Goal: Task Accomplishment & Management: Use online tool/utility

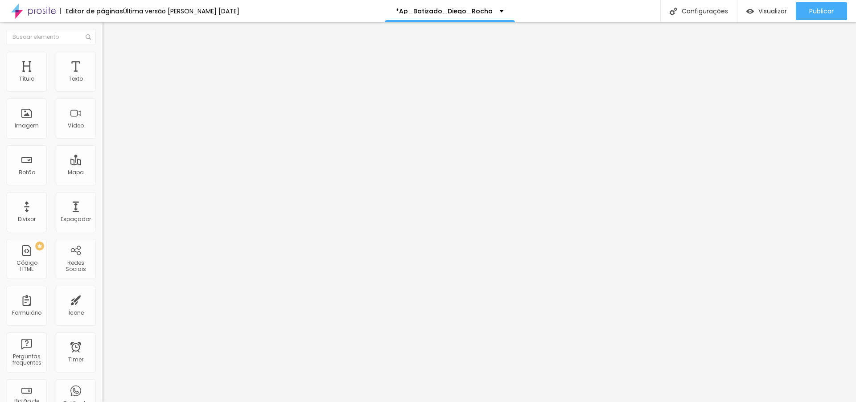
click at [111, 66] on span "Avançado" at bounding box center [125, 67] width 29 height 8
click at [111, 60] on span "Estilo" at bounding box center [118, 58] width 14 height 8
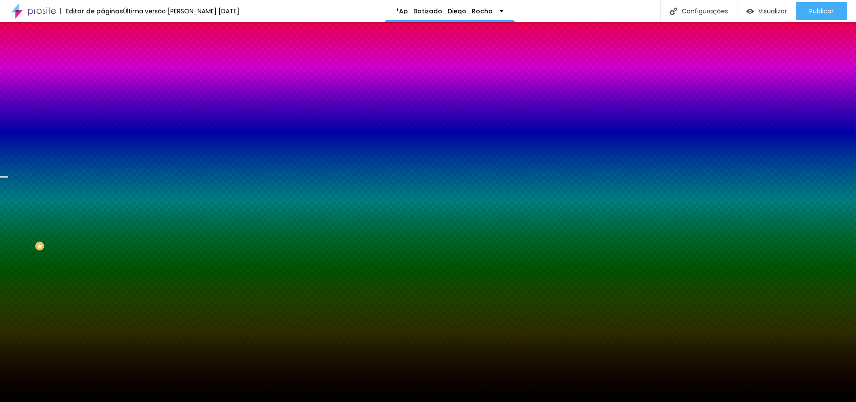
click at [103, 82] on span "Trocar imagem" at bounding box center [127, 78] width 49 height 8
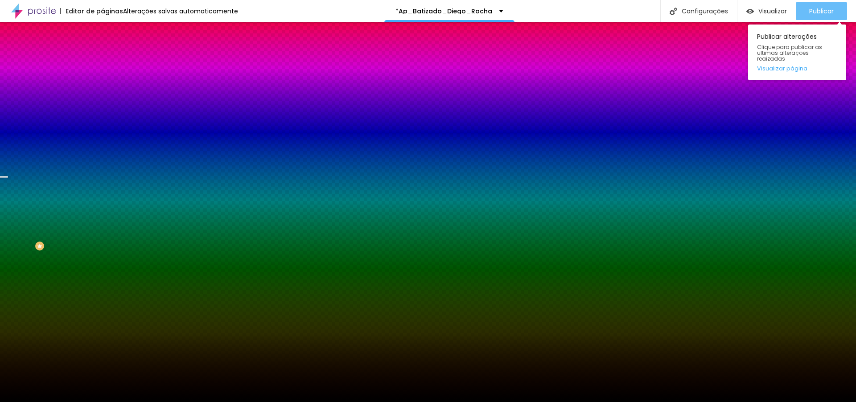
click at [827, 11] on span "Publicar" at bounding box center [821, 11] width 25 height 7
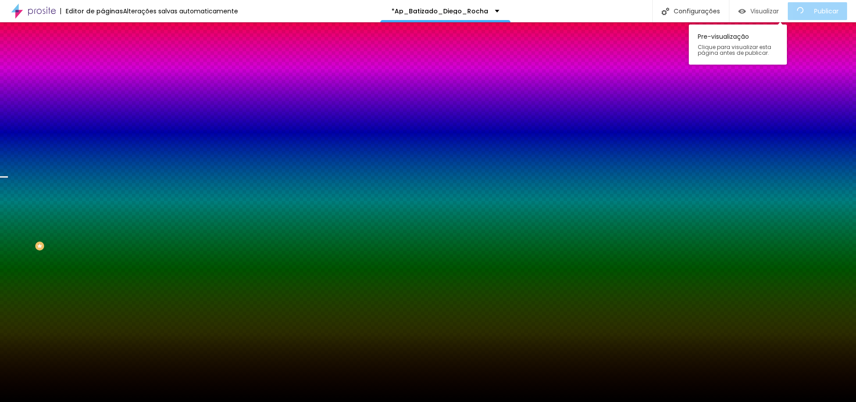
click at [774, 10] on span "Visualizar" at bounding box center [765, 11] width 29 height 7
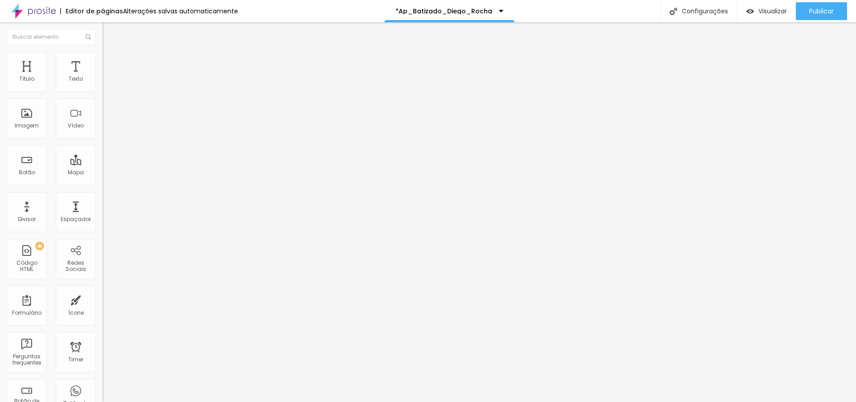
click at [103, 61] on li "Avançado" at bounding box center [154, 65] width 103 height 9
click at [103, 394] on div at bounding box center [154, 394] width 103 height 0
click at [103, 53] on img at bounding box center [107, 56] width 8 height 8
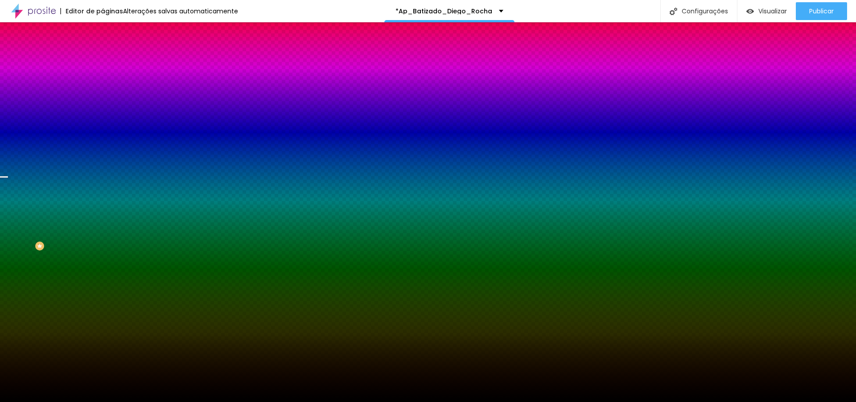
click at [103, 82] on span "Trocar imagem" at bounding box center [127, 78] width 49 height 8
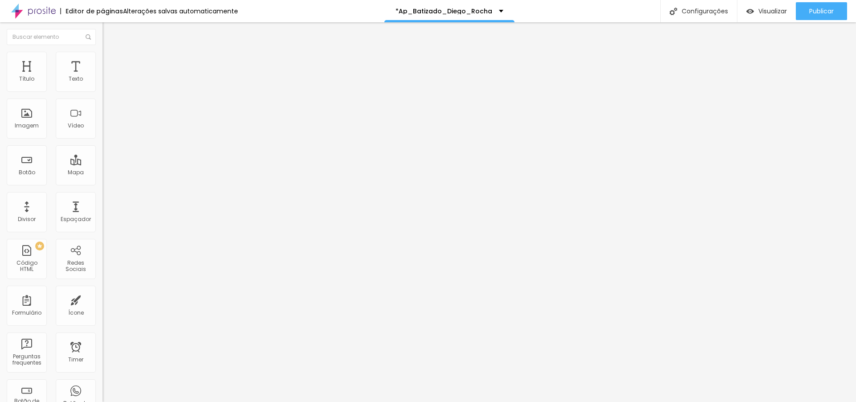
click at [103, 61] on li "Avançado" at bounding box center [154, 65] width 103 height 9
click at [103, 389] on div at bounding box center [154, 389] width 103 height 0
click at [103, 384] on div at bounding box center [154, 384] width 103 height 0
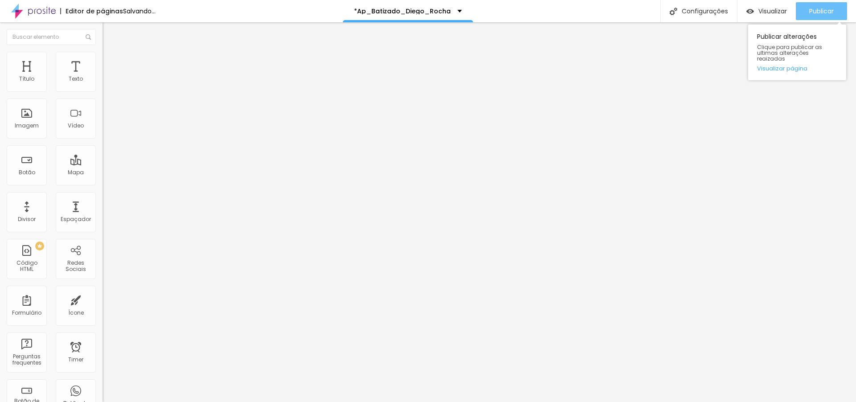
click at [814, 11] on span "Publicar" at bounding box center [821, 11] width 25 height 7
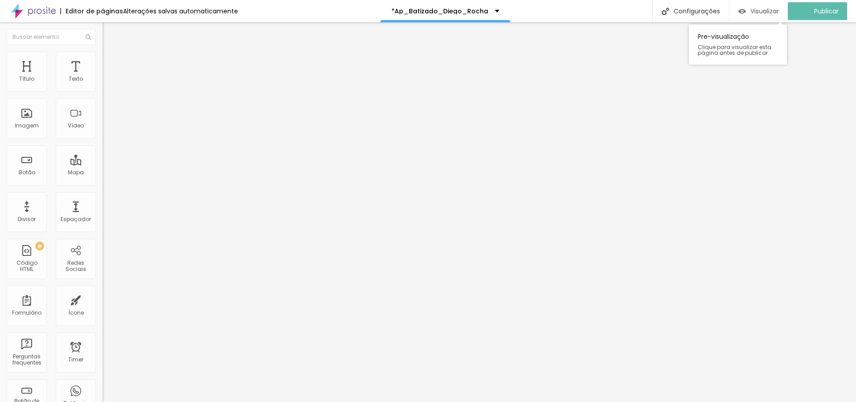
click at [772, 11] on span "Visualizar" at bounding box center [765, 11] width 29 height 7
click at [103, 57] on img at bounding box center [107, 56] width 8 height 8
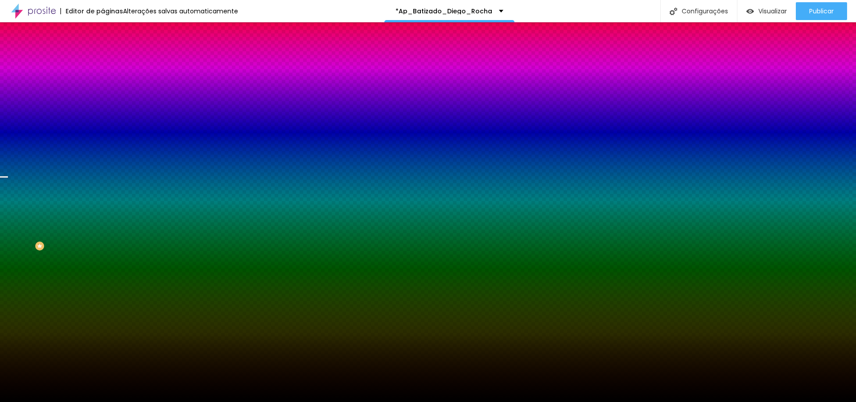
click at [111, 53] on span "Conteúdo" at bounding box center [125, 49] width 28 height 8
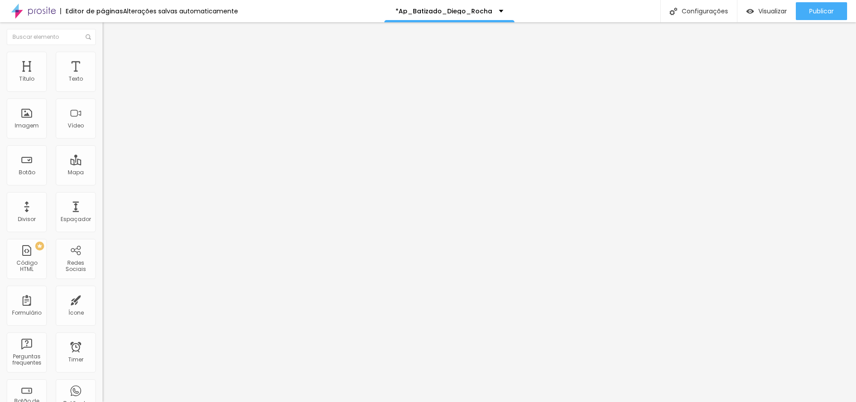
click at [103, 81] on span "Encaixotado" at bounding box center [120, 78] width 35 height 8
click at [103, 95] on span "Completo" at bounding box center [116, 91] width 27 height 8
click at [763, 14] on span "Visualizar" at bounding box center [773, 11] width 29 height 7
click at [813, 11] on span "Publicar" at bounding box center [821, 11] width 25 height 7
click at [773, 8] on span "Visualizar" at bounding box center [765, 11] width 29 height 7
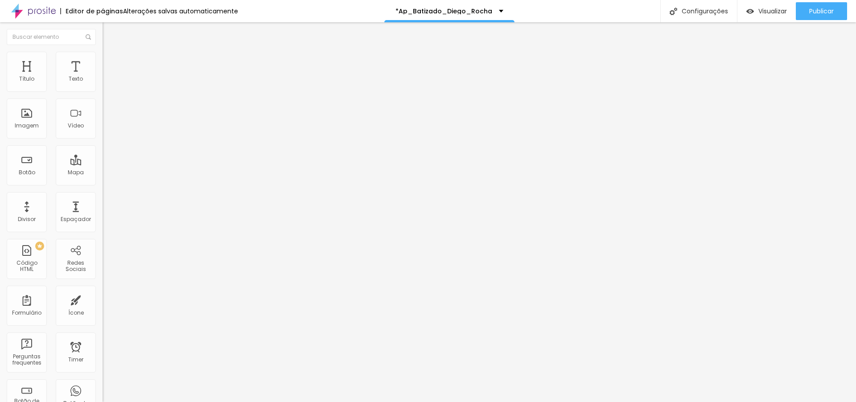
click at [103, 87] on span "Encaixotado" at bounding box center [120, 83] width 35 height 8
click at [111, 60] on span "Estilo" at bounding box center [118, 58] width 14 height 8
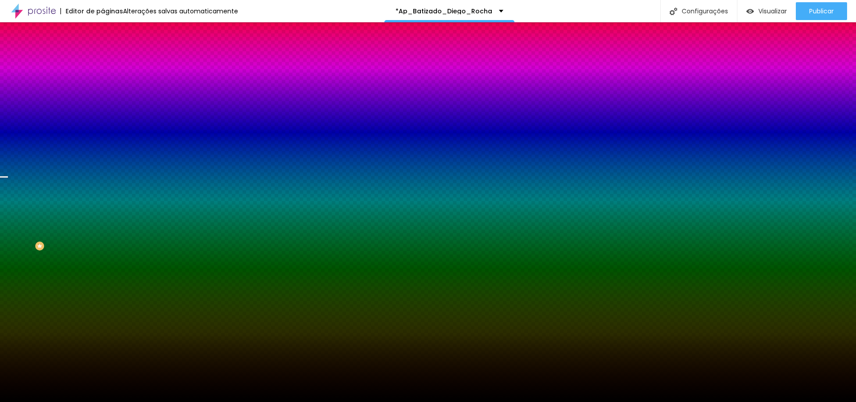
click at [103, 93] on span "Parallax" at bounding box center [114, 89] width 22 height 8
click at [103, 98] on span "Nenhum" at bounding box center [114, 95] width 23 height 8
click at [111, 53] on span "Conteúdo" at bounding box center [125, 49] width 28 height 8
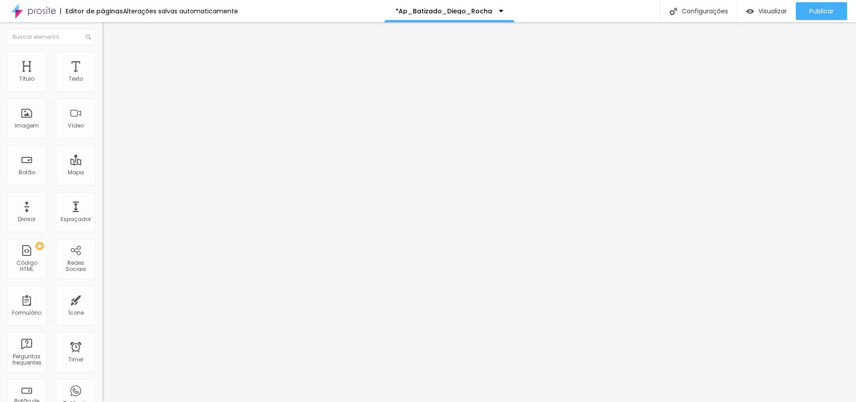
click at [103, 81] on span "Encaixotado" at bounding box center [120, 78] width 35 height 8
click at [103, 95] on span "Completo" at bounding box center [116, 91] width 27 height 8
click at [827, 14] on span "Publicar" at bounding box center [821, 11] width 25 height 7
click at [768, 12] on span "Visualizar" at bounding box center [765, 11] width 29 height 7
click at [103, 87] on span "Encaixotado" at bounding box center [120, 83] width 35 height 8
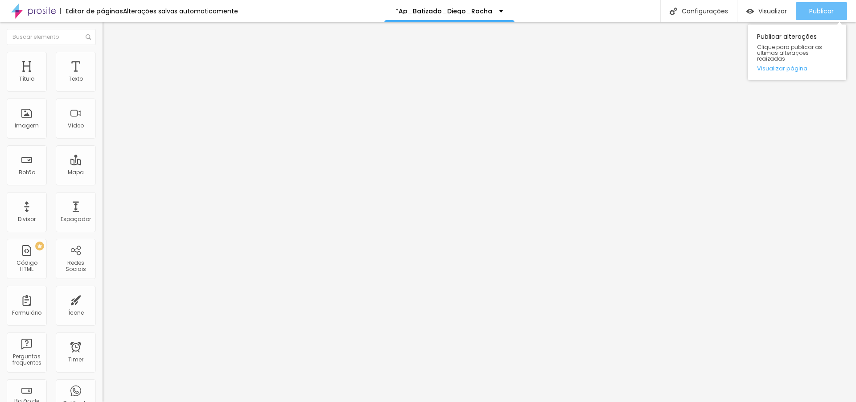
click at [821, 12] on span "Publicar" at bounding box center [821, 11] width 25 height 7
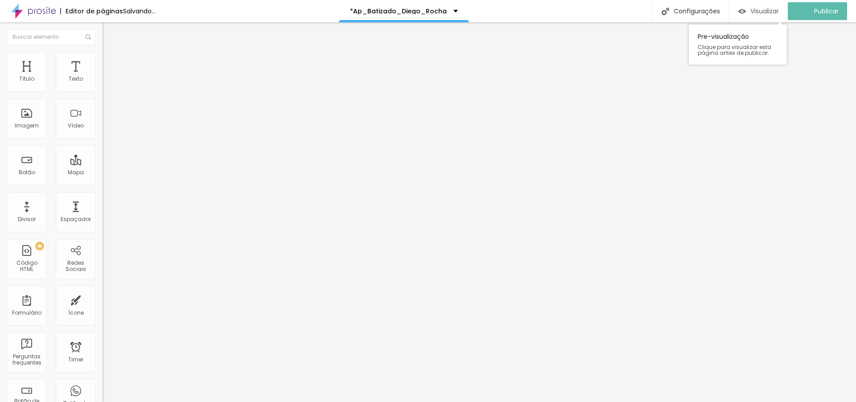
click at [777, 12] on span "Visualizar" at bounding box center [765, 11] width 29 height 7
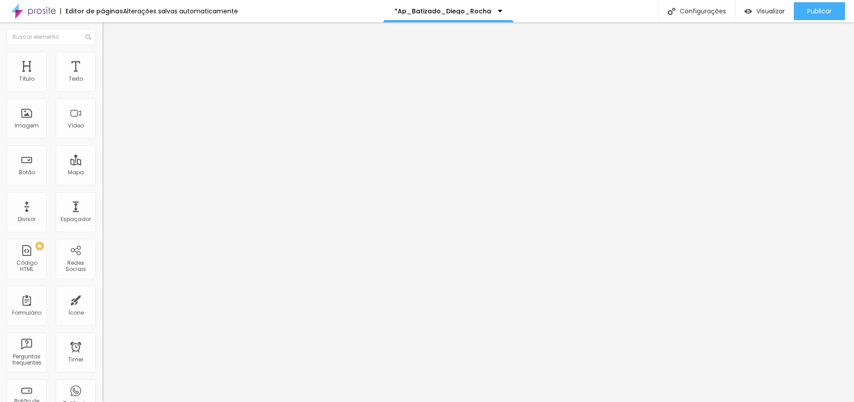
click at [111, 64] on span "Avançado" at bounding box center [125, 67] width 29 height 8
click at [103, 56] on img at bounding box center [107, 56] width 8 height 8
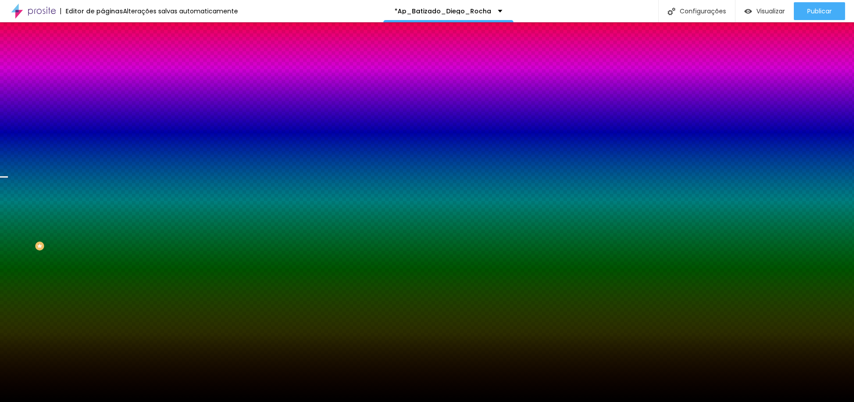
click at [103, 93] on span "Nenhum" at bounding box center [114, 89] width 23 height 8
click at [103, 107] on span "Parallax" at bounding box center [114, 103] width 22 height 8
click at [111, 53] on span "Conteúdo" at bounding box center [125, 49] width 28 height 8
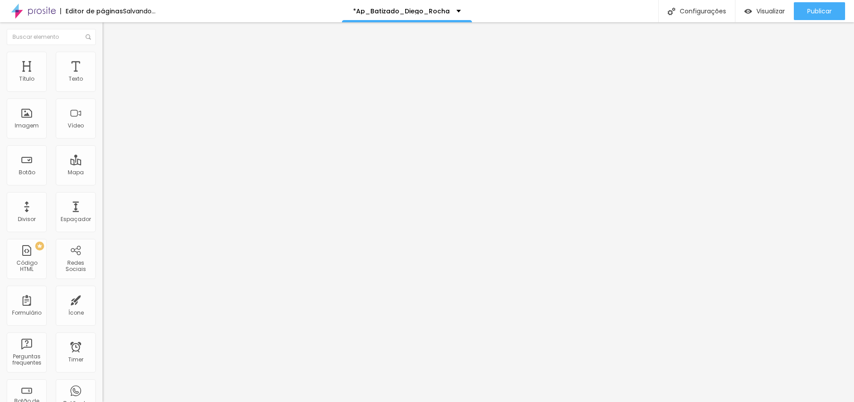
click at [103, 81] on span "Encaixotado" at bounding box center [120, 78] width 35 height 8
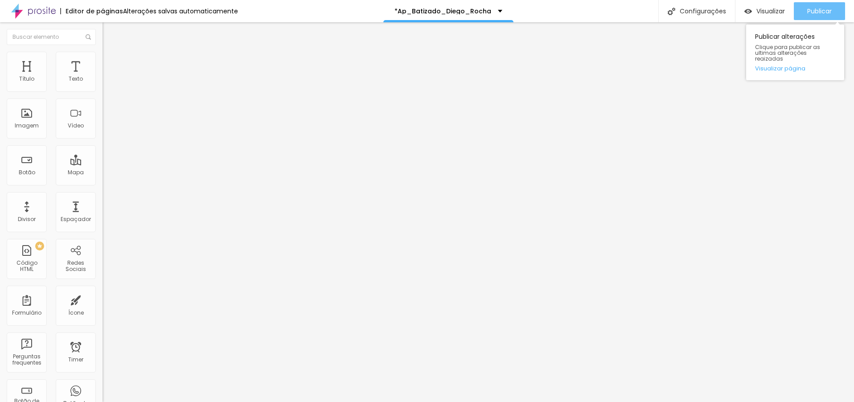
click at [829, 3] on div "Publicar" at bounding box center [820, 11] width 25 height 18
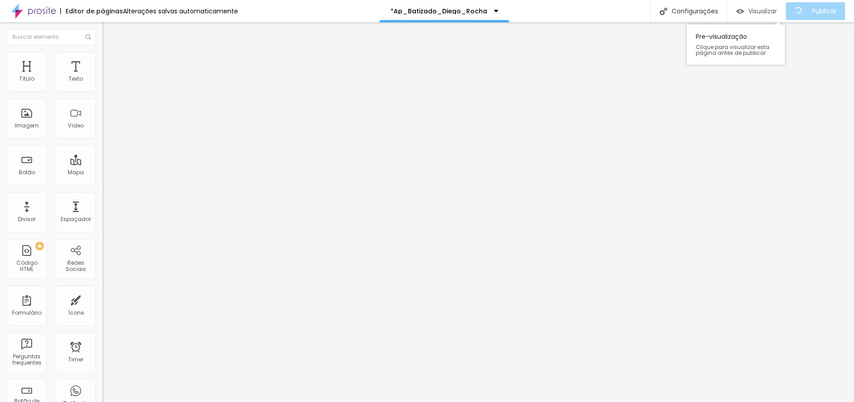
click at [766, 12] on span "Visualizar" at bounding box center [763, 11] width 29 height 7
click at [103, 81] on span "Encaixotado" at bounding box center [120, 78] width 35 height 8
click at [103, 95] on span "Completo" at bounding box center [116, 91] width 27 height 8
click at [111, 65] on span "Avançado" at bounding box center [125, 67] width 29 height 8
click at [103, 54] on li "Estilo" at bounding box center [154, 56] width 103 height 9
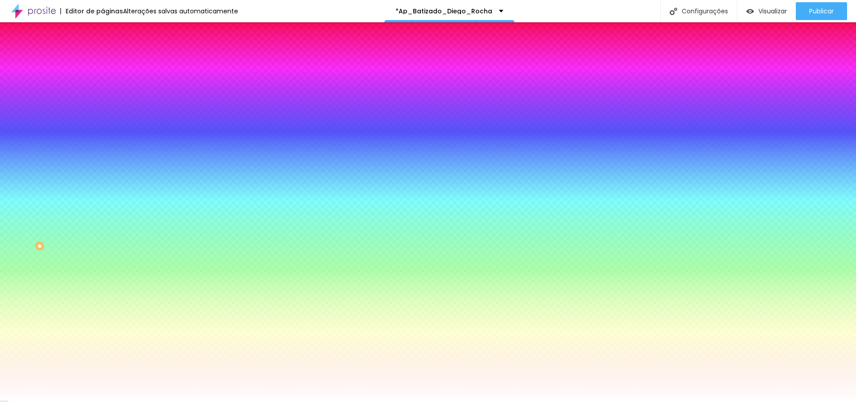
click at [103, 93] on span "Nenhum" at bounding box center [114, 89] width 23 height 8
click at [103, 107] on span "Parallax" at bounding box center [114, 103] width 22 height 8
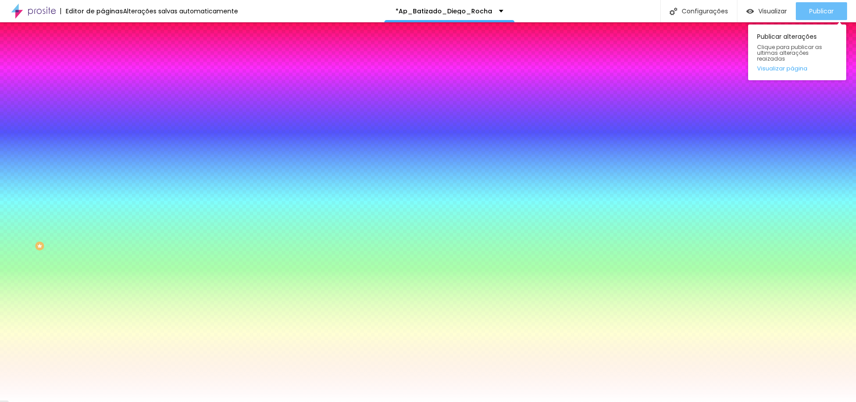
click at [809, 10] on span "Publicar" at bounding box center [821, 11] width 25 height 7
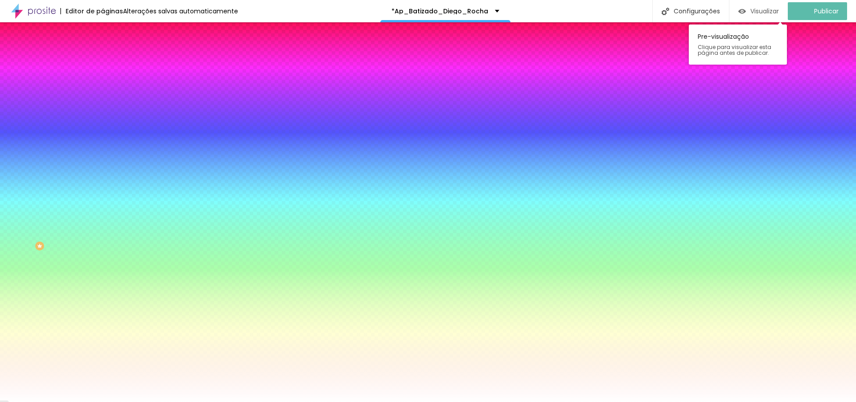
click at [771, 11] on span "Visualizar" at bounding box center [765, 11] width 29 height 7
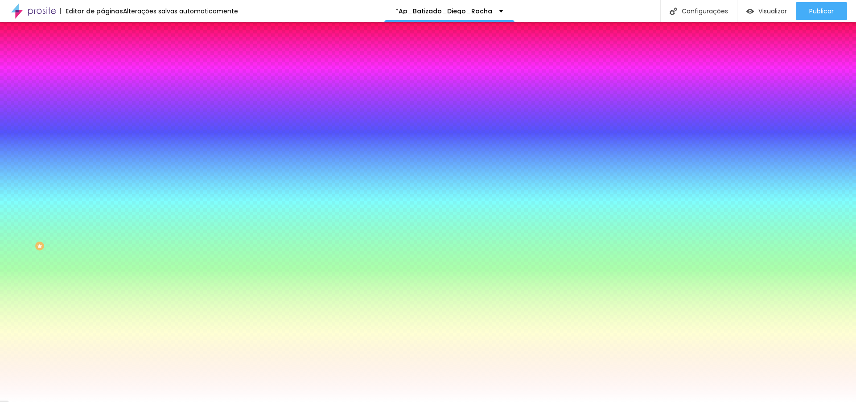
click at [103, 98] on span "Nenhum" at bounding box center [114, 95] width 23 height 8
click at [103, 61] on li "Avançado" at bounding box center [154, 65] width 103 height 9
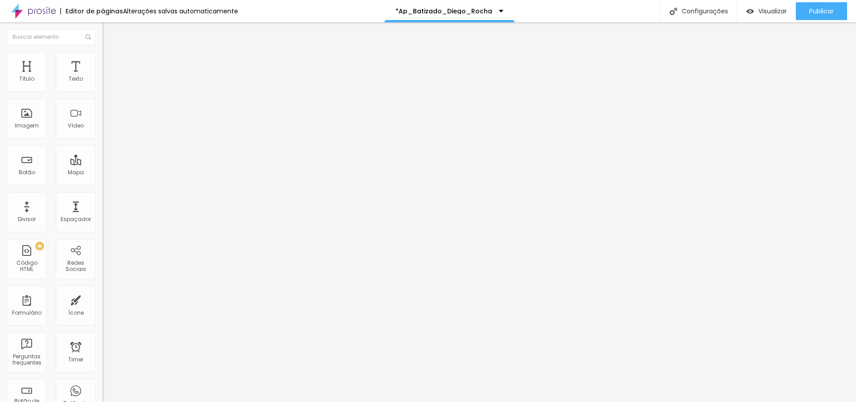
click at [111, 60] on span "Estilo" at bounding box center [118, 58] width 14 height 8
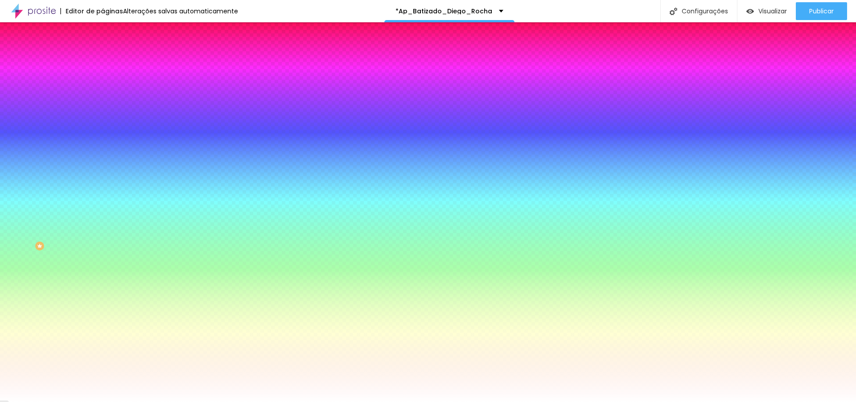
click at [111, 53] on span "Conteúdo" at bounding box center [125, 49] width 28 height 8
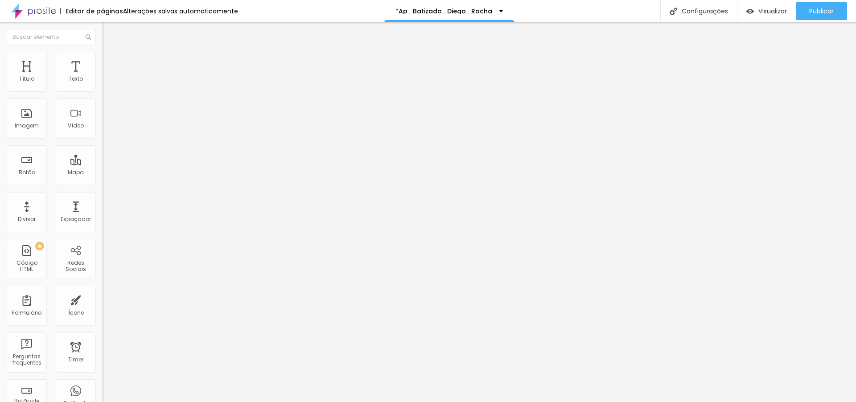
click at [103, 81] on span "Encaixotado" at bounding box center [120, 78] width 35 height 8
click at [103, 95] on span "Completo" at bounding box center [116, 91] width 27 height 8
click at [103, 56] on ul "Conteúdo Estilo Avançado" at bounding box center [154, 56] width 103 height 27
click at [103, 86] on div "Encaixotado" at bounding box center [154, 82] width 103 height 5
click at [111, 62] on span "Estilo" at bounding box center [118, 58] width 14 height 8
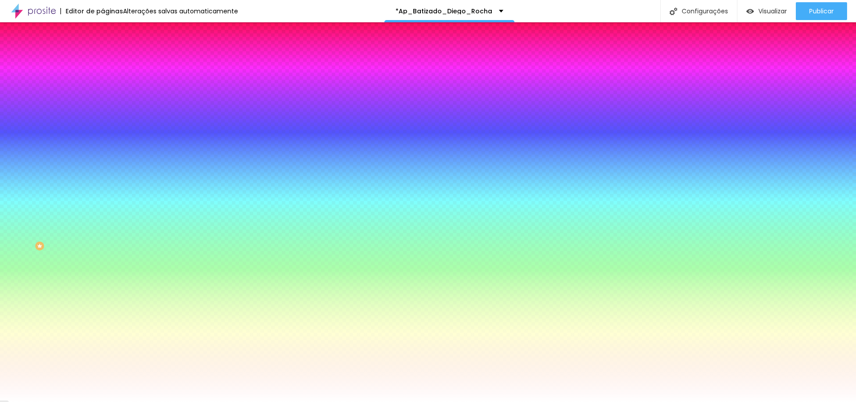
click at [111, 63] on span "Avançado" at bounding box center [125, 67] width 29 height 8
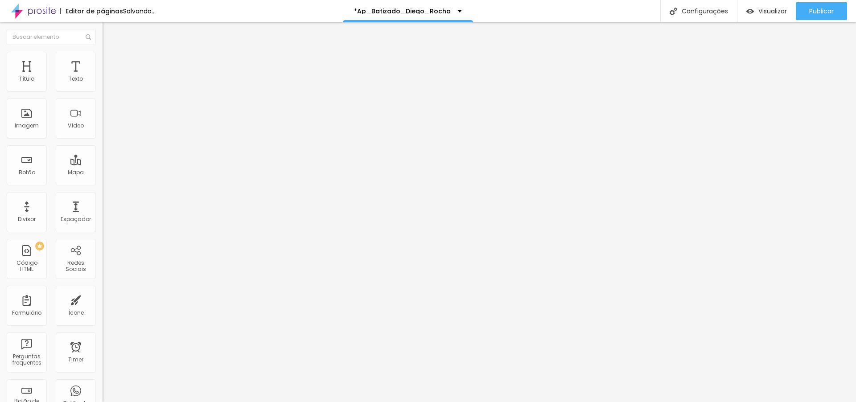
click at [111, 62] on span "Estilo" at bounding box center [118, 58] width 14 height 8
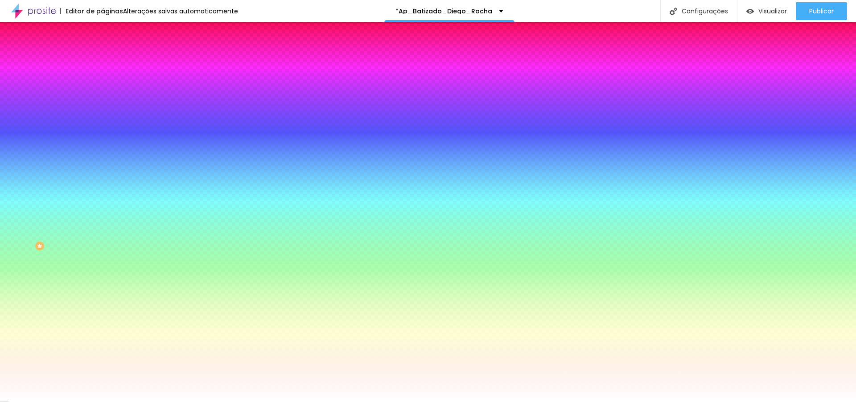
click at [111, 63] on span "Avançado" at bounding box center [125, 67] width 29 height 8
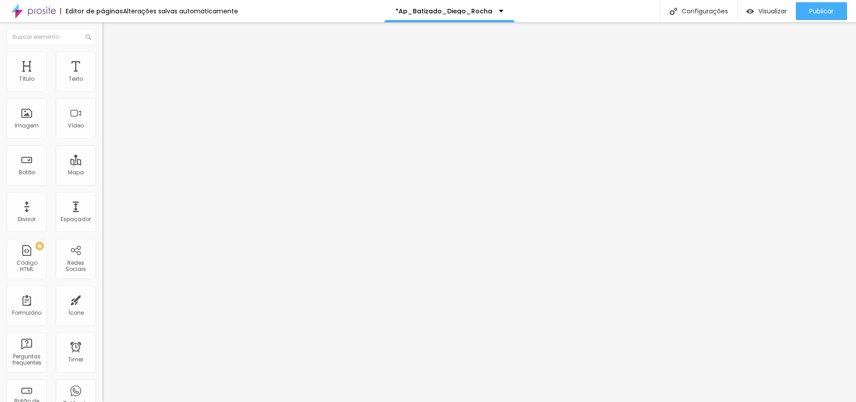
type input "216"
type input "221"
type input "224"
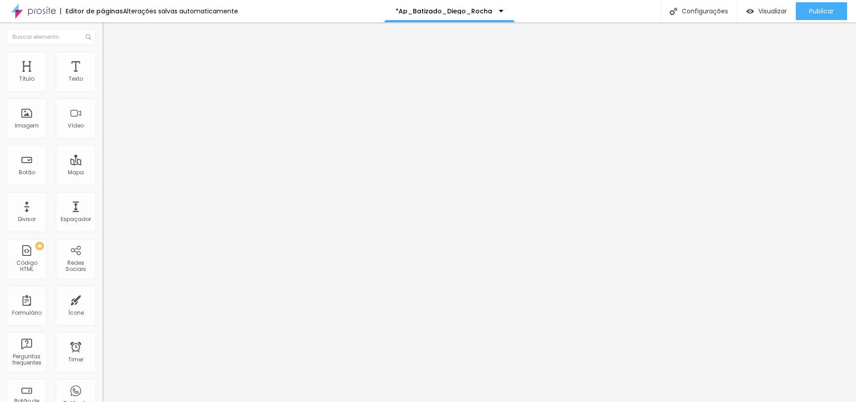
type input "224"
type input "226"
type input "227"
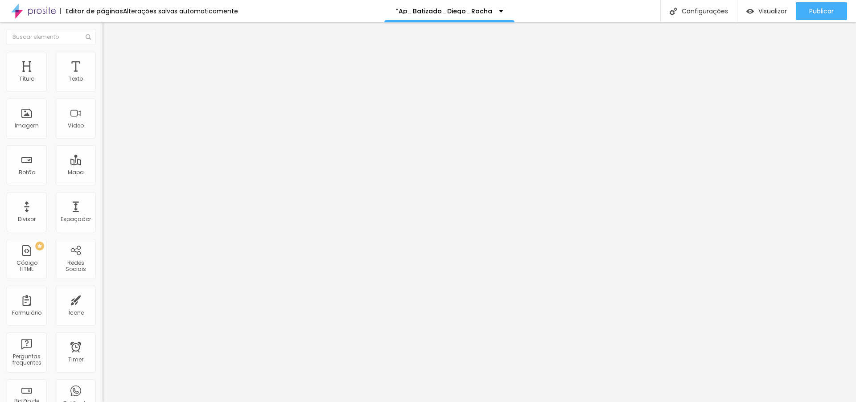
type input "228"
type input "229"
type input "230"
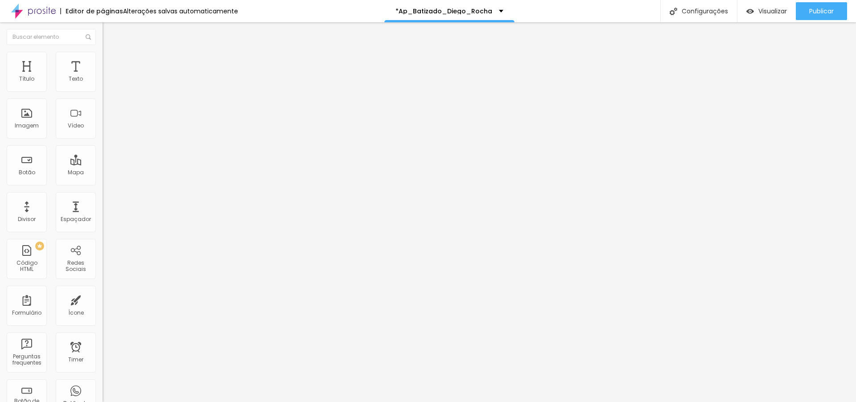
type input "230"
type input "232"
type input "234"
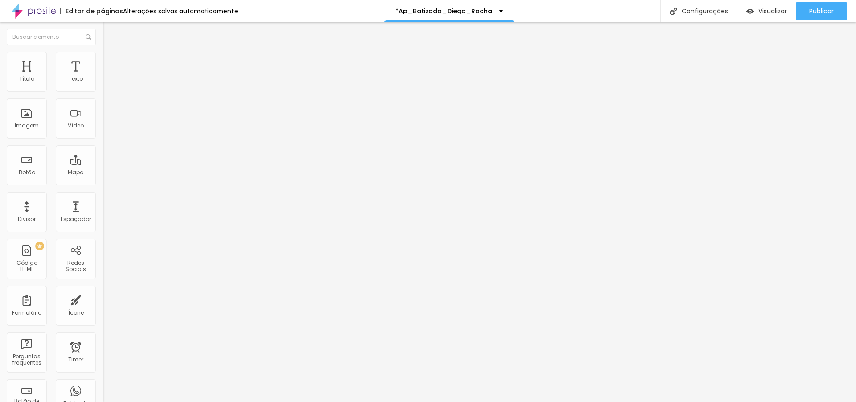
type input "235"
type input "237"
type input "238"
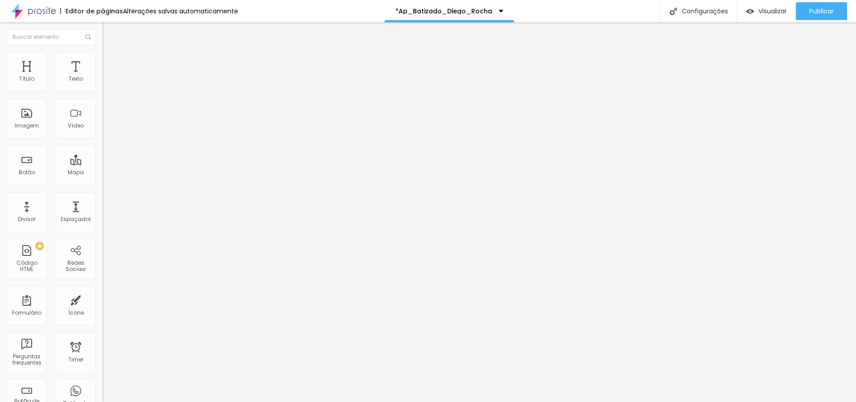
type input "238"
type input "239"
type input "240"
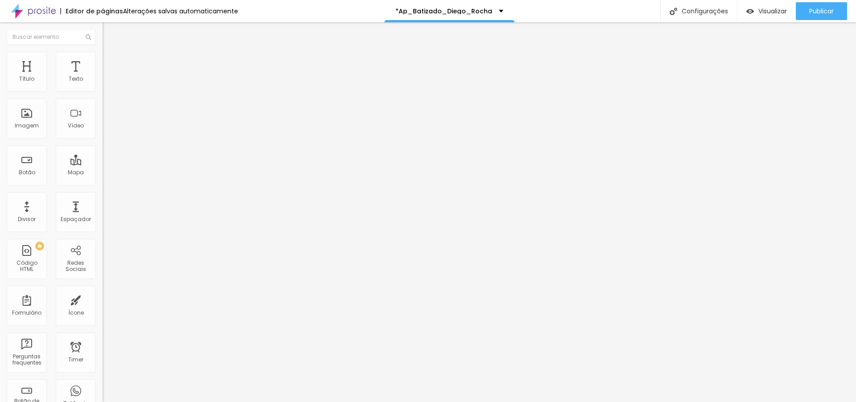
type input "242"
type input "243"
type input "244"
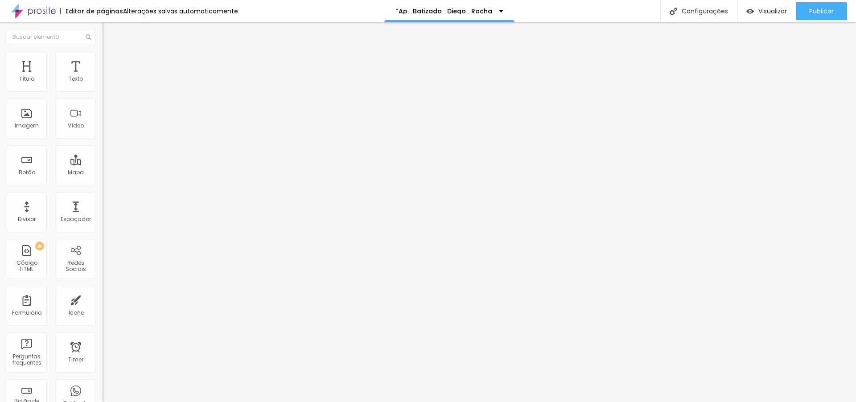
type input "244"
type input "245"
type input "247"
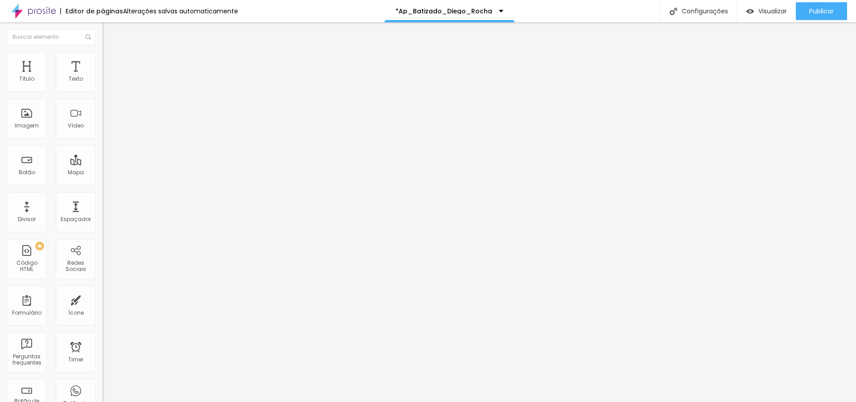
type input "248"
type input "249"
type input "250"
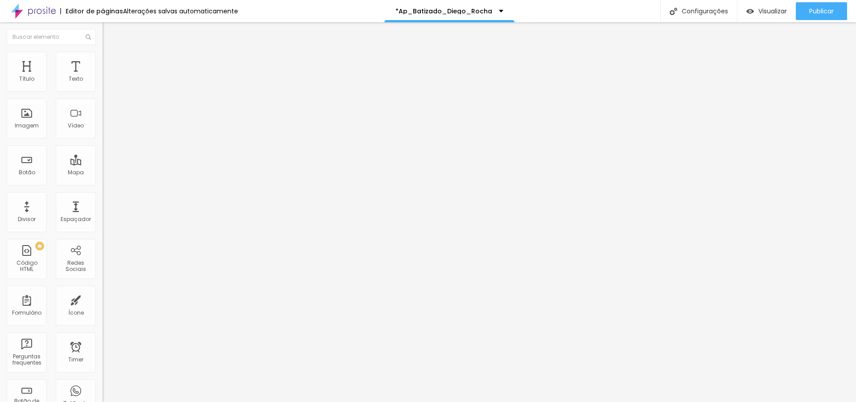
type input "250"
type input "251"
type input "253"
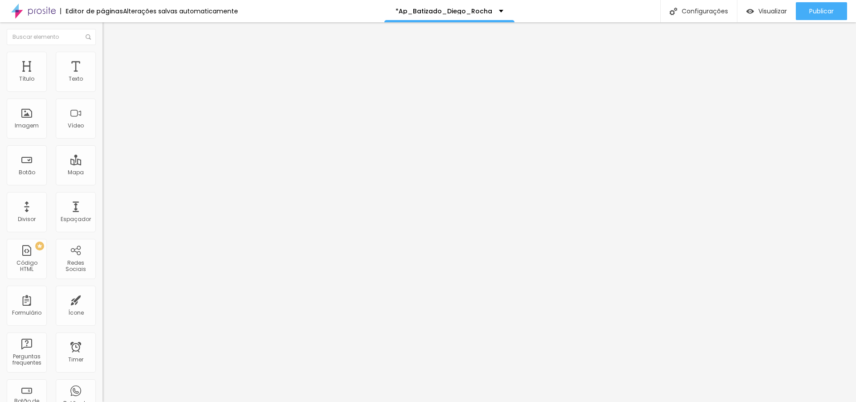
type input "254"
type input "255"
type input "256"
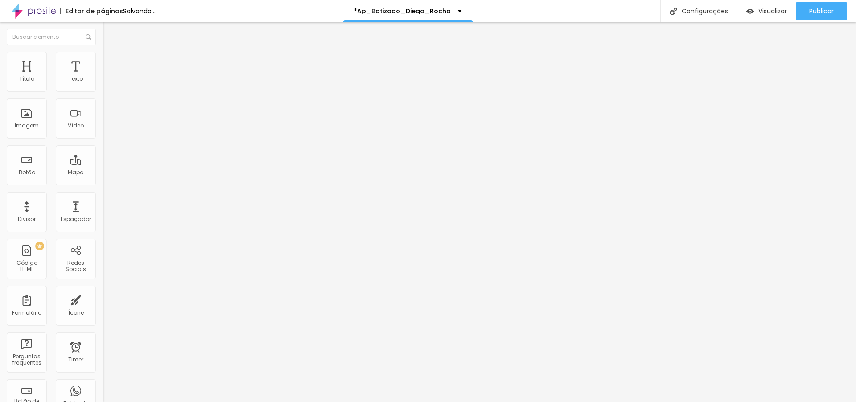
type input "256"
type input "258"
type input "259"
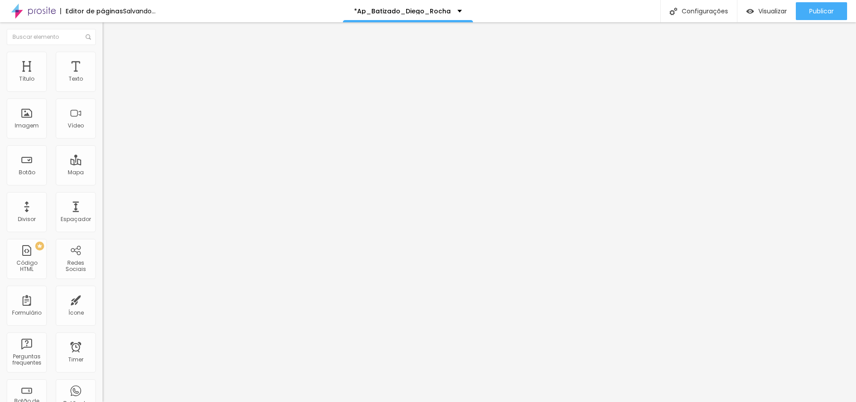
type input "261"
type input "263"
type input "264"
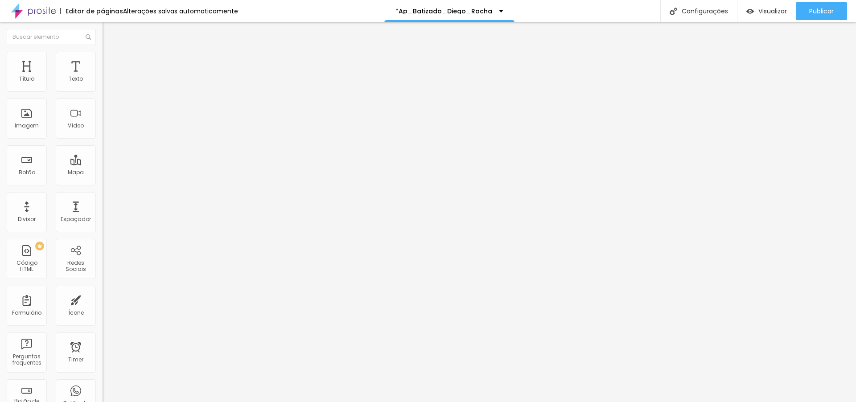
type input "264"
type input "265"
type input "266"
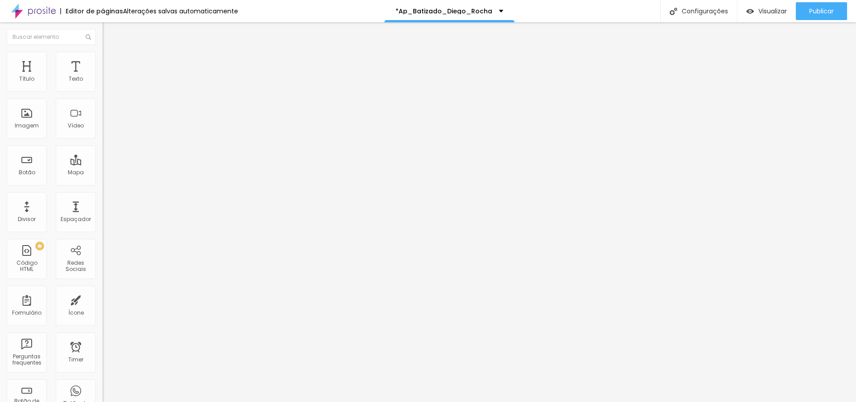
type input "267"
type input "269"
type input "270"
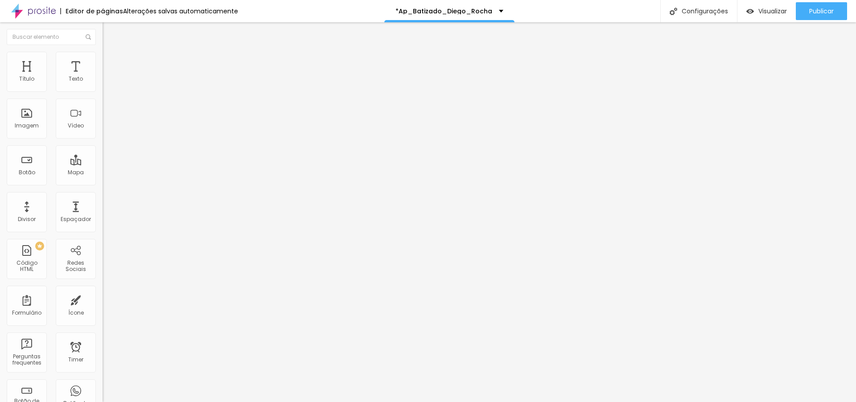
type input "270"
drag, startPoint x: 37, startPoint y: 105, endPoint x: 42, endPoint y: 105, distance: 4.9
click at [103, 299] on input "range" at bounding box center [132, 302] width 58 height 7
click at [103, 307] on input "270" at bounding box center [122, 311] width 38 height 9
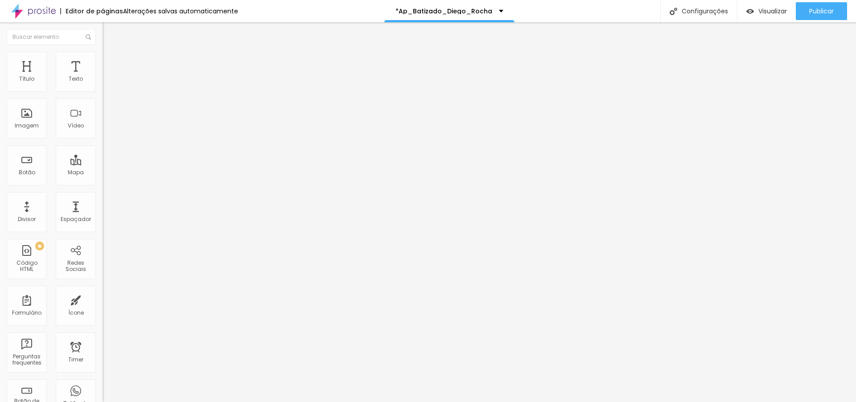
click at [103, 307] on input "270" at bounding box center [122, 311] width 38 height 9
type input "3"
type input "30"
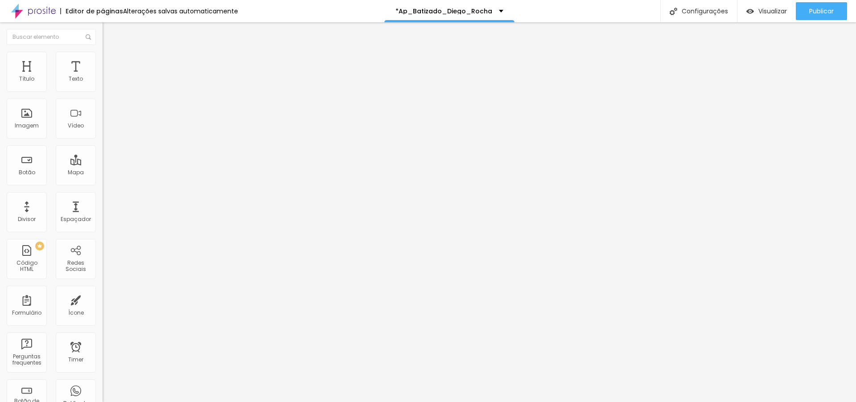
type input "300"
click at [837, 16] on button "Publicar" at bounding box center [821, 11] width 51 height 18
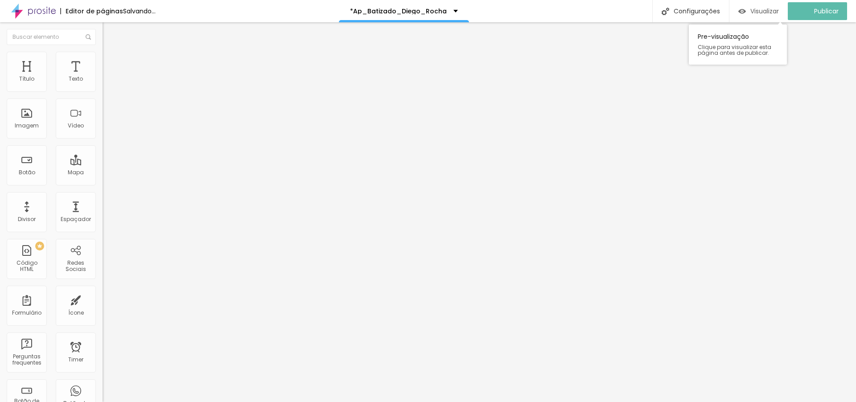
click at [776, 12] on span "Visualizar" at bounding box center [765, 11] width 29 height 7
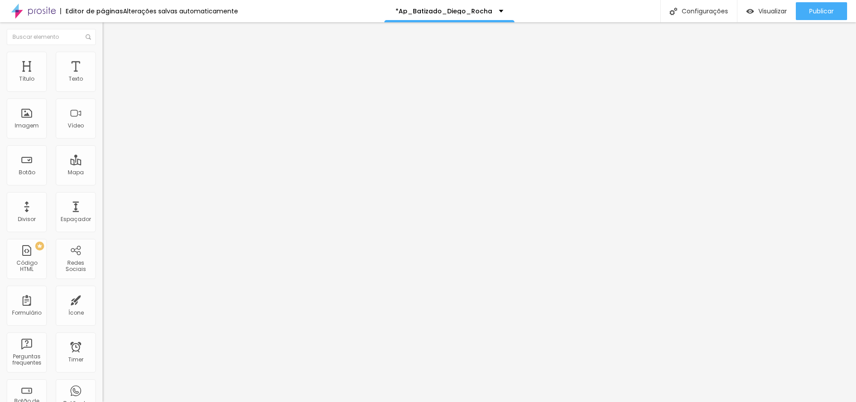
click at [103, 307] on input "300" at bounding box center [122, 311] width 38 height 9
type input "3"
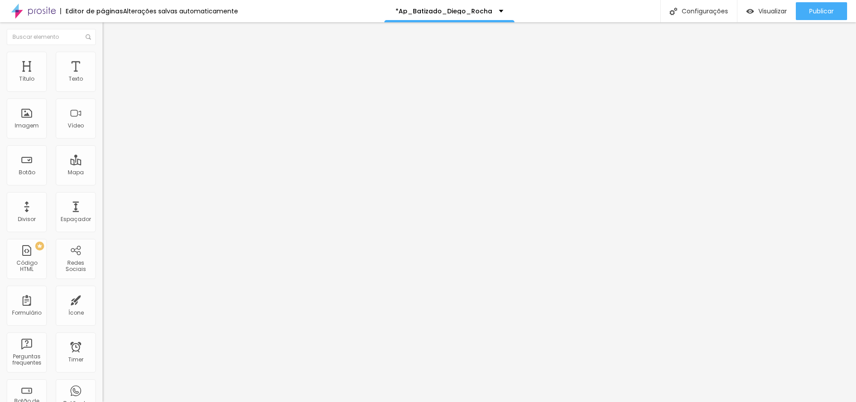
type input "35"
type input "350"
click at [827, 9] on span "Publicar" at bounding box center [821, 11] width 25 height 7
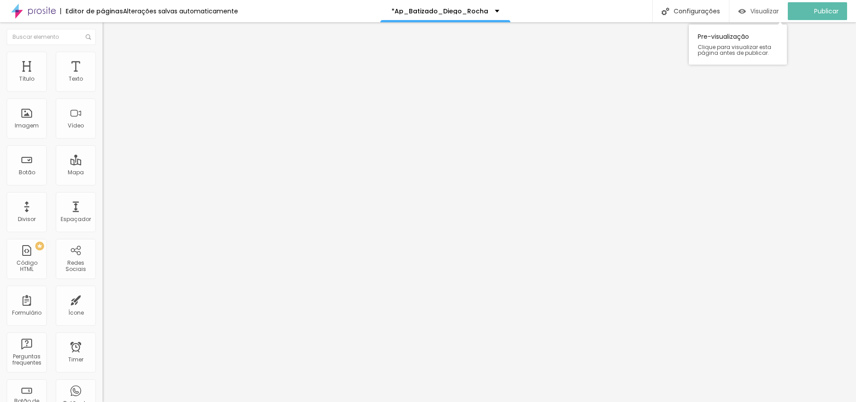
click at [775, 10] on span "Visualizar" at bounding box center [765, 11] width 29 height 7
click at [103, 57] on img at bounding box center [107, 56] width 8 height 8
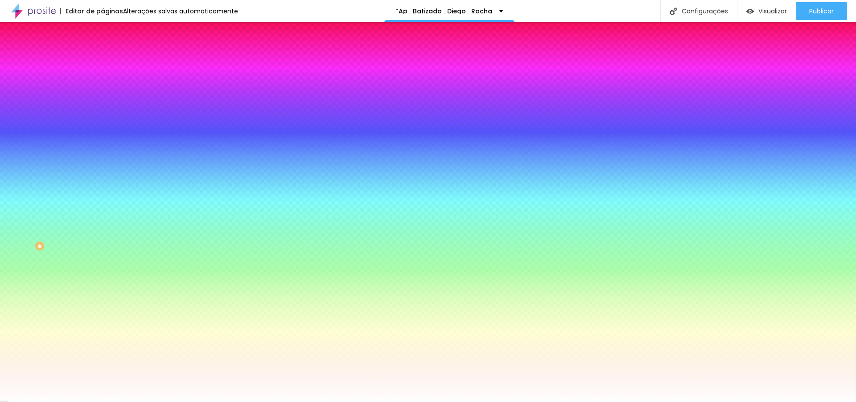
click at [111, 63] on span "Avançado" at bounding box center [125, 67] width 29 height 8
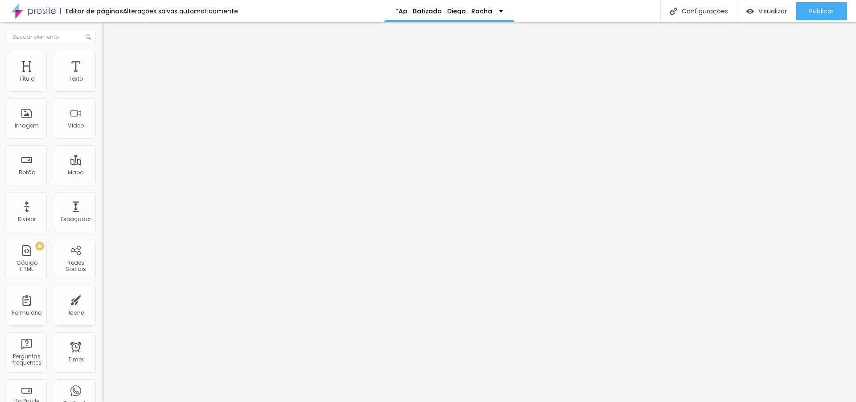
click at [111, 53] on span "Conteúdo" at bounding box center [125, 49] width 28 height 8
click at [103, 81] on span "Completo" at bounding box center [116, 78] width 27 height 8
click at [103, 87] on span "Encaixotado" at bounding box center [120, 83] width 35 height 8
click at [835, 8] on button "Publicar" at bounding box center [821, 11] width 51 height 18
click at [776, 11] on span "Visualizar" at bounding box center [765, 11] width 29 height 7
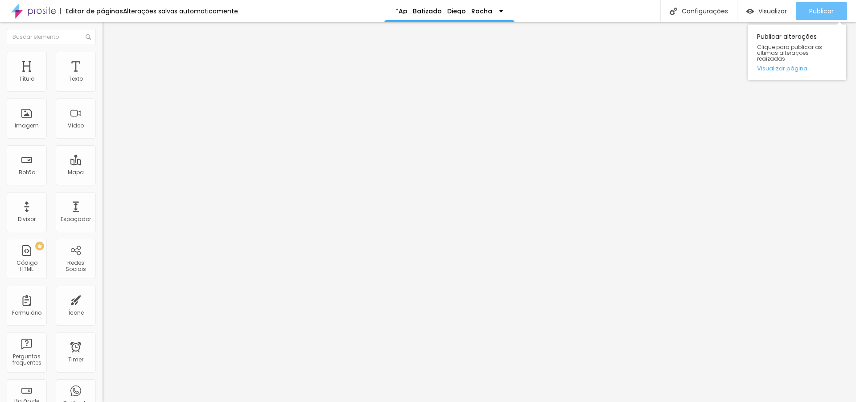
click at [811, 14] on span "Publicar" at bounding box center [821, 11] width 25 height 7
click at [103, 81] on span "Encaixotado" at bounding box center [120, 78] width 35 height 8
click at [103, 95] on span "Completo" at bounding box center [116, 91] width 27 height 8
click at [817, 10] on span "Publicar" at bounding box center [821, 11] width 25 height 7
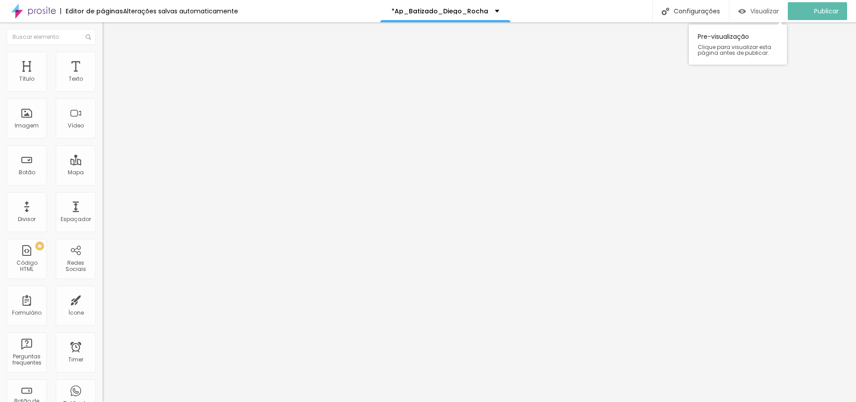
click at [770, 8] on span "Visualizar" at bounding box center [765, 11] width 29 height 7
